Goal: Information Seeking & Learning: Compare options

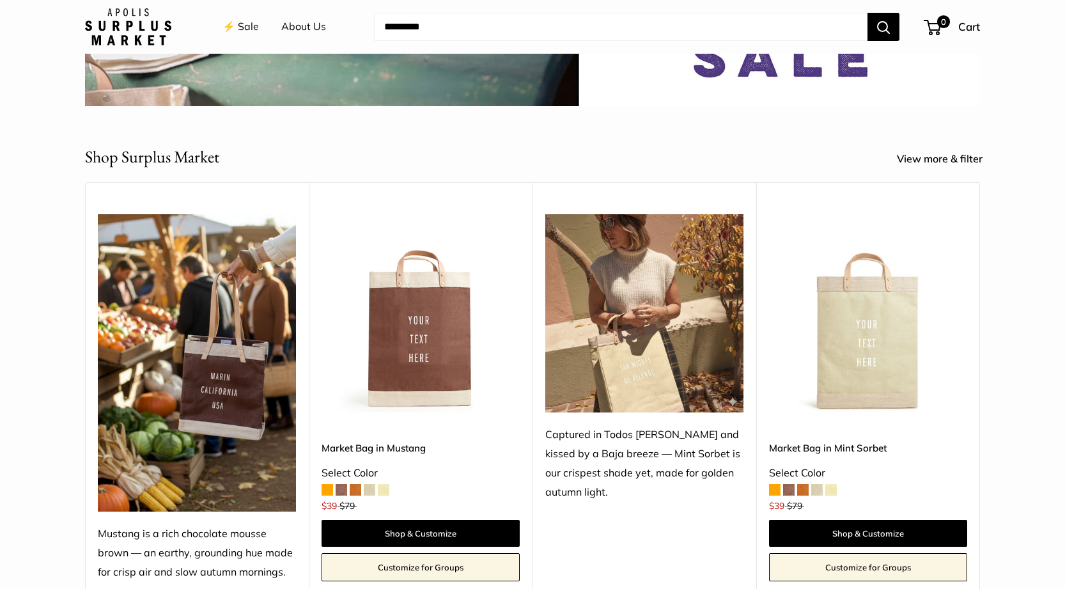
scroll to position [430, 0]
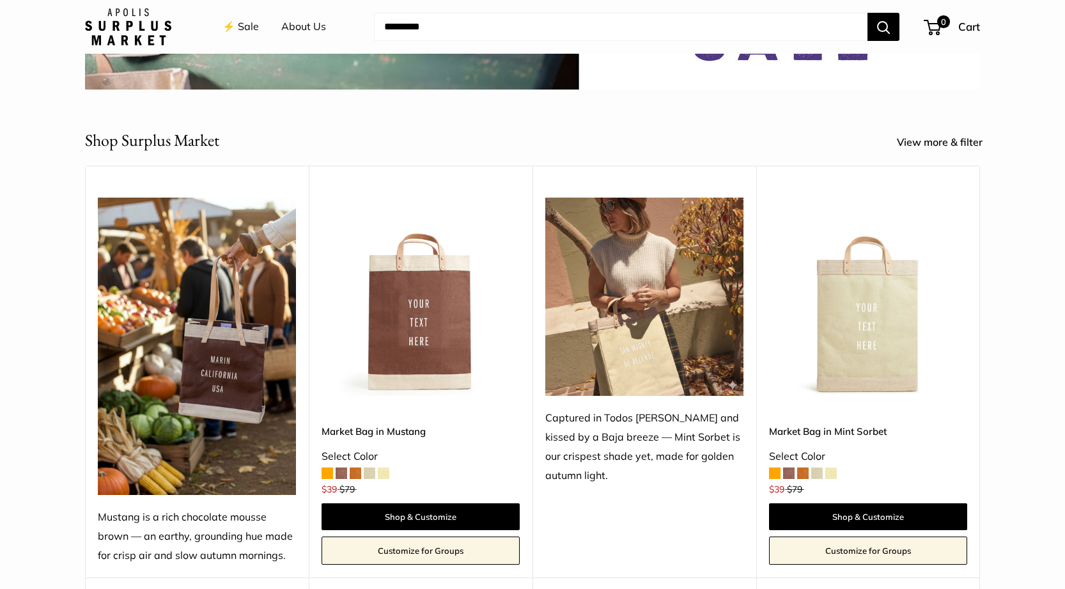
click at [368, 476] on span at bounding box center [370, 473] width 12 height 12
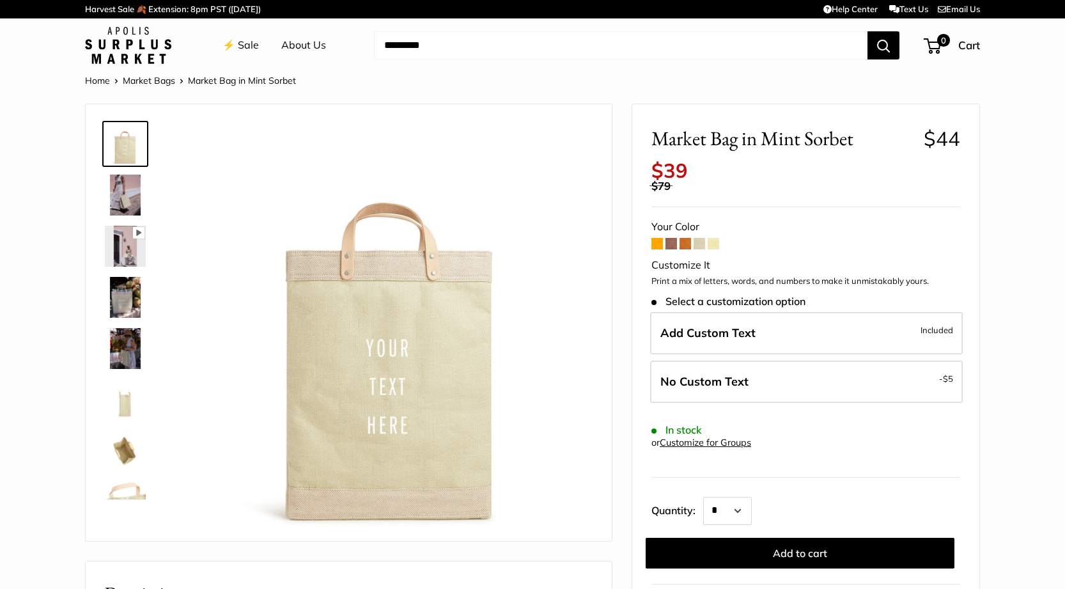
click at [660, 243] on span at bounding box center [657, 244] width 12 height 12
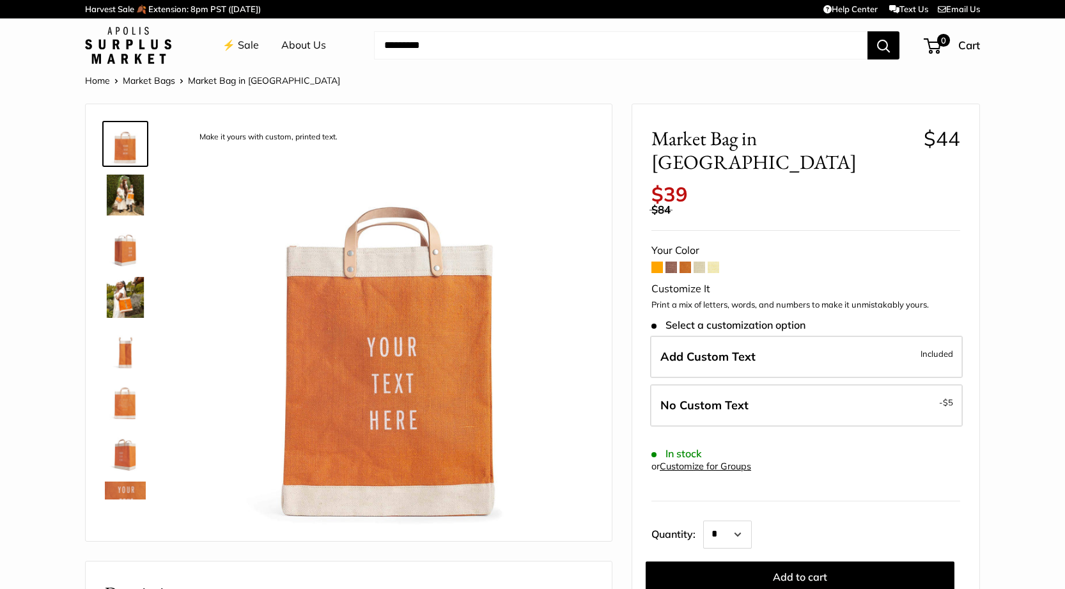
click at [669, 261] on span at bounding box center [671, 267] width 12 height 12
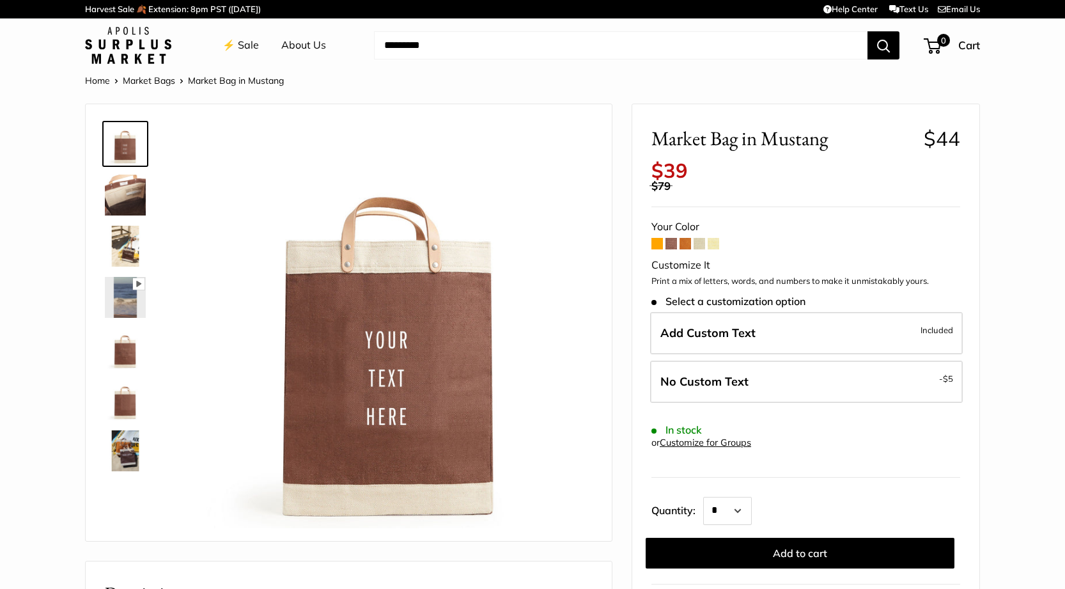
click at [686, 245] on span at bounding box center [685, 244] width 12 height 12
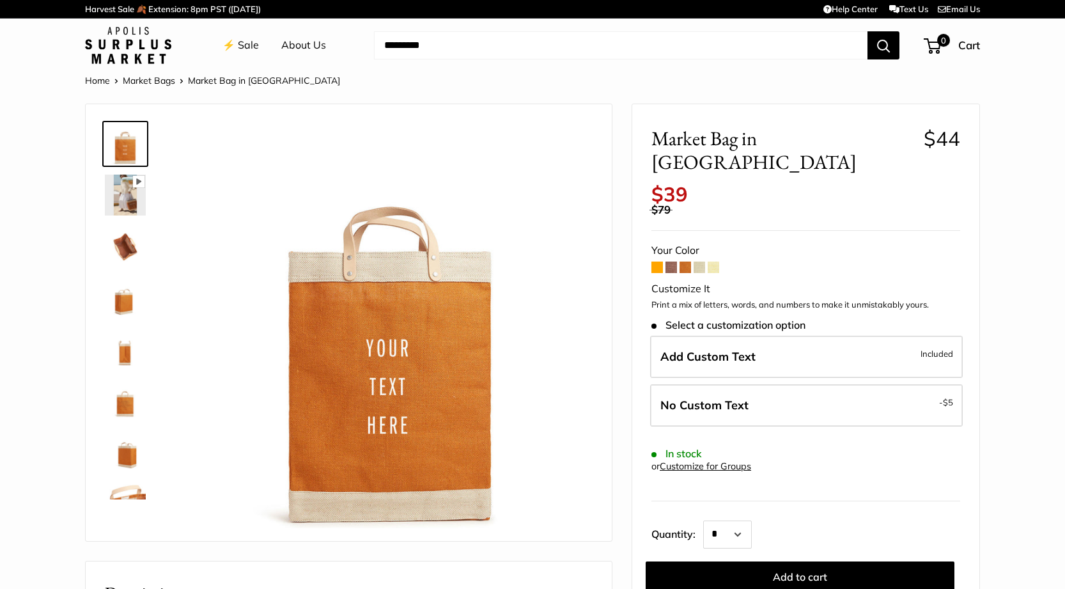
click at [698, 261] on span at bounding box center [700, 267] width 12 height 12
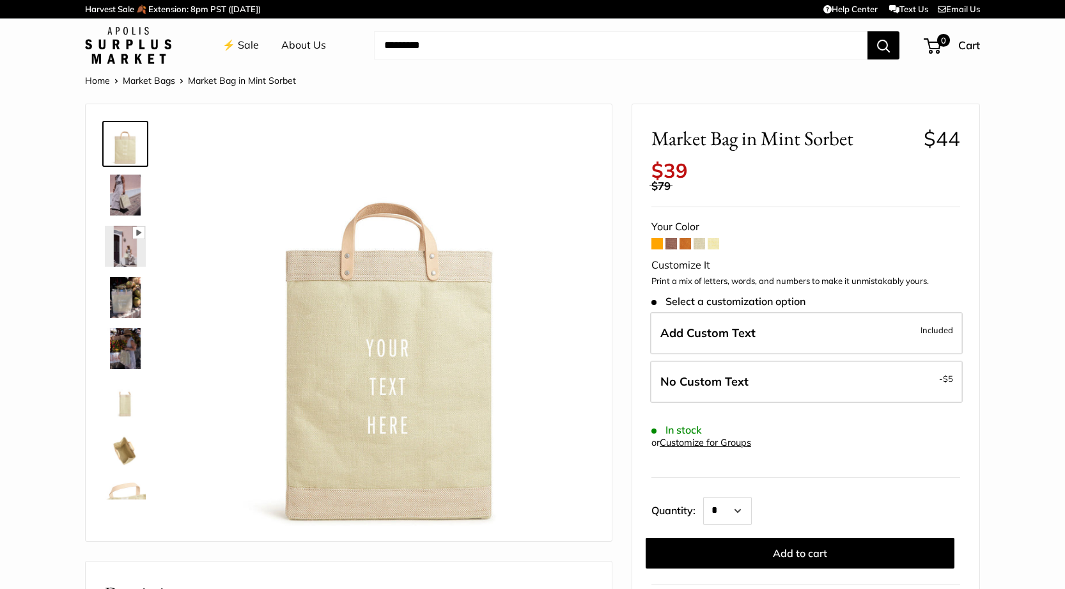
click at [711, 244] on span at bounding box center [714, 244] width 12 height 12
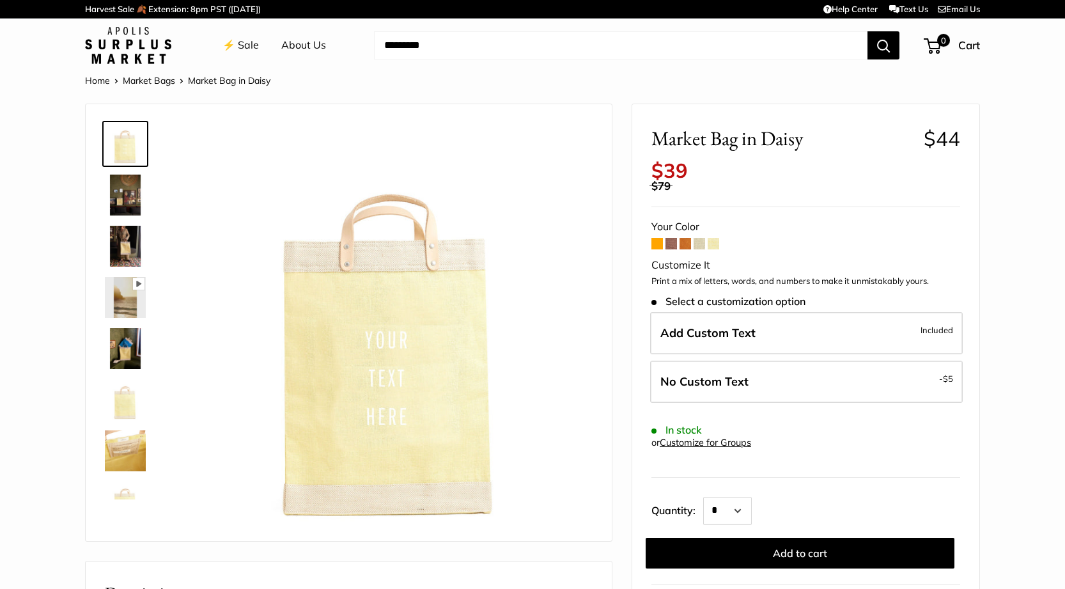
click at [674, 245] on span at bounding box center [671, 244] width 12 height 12
